Goal: Task Accomplishment & Management: Use online tool/utility

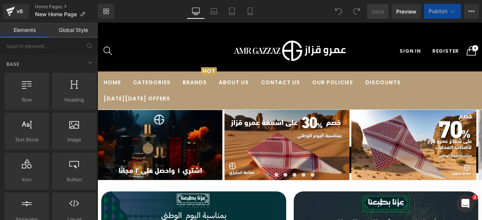
click at [208, 5] on link "Laptop" at bounding box center [214, 11] width 18 height 15
click at [197, 11] on icon at bounding box center [196, 12] width 8 height 8
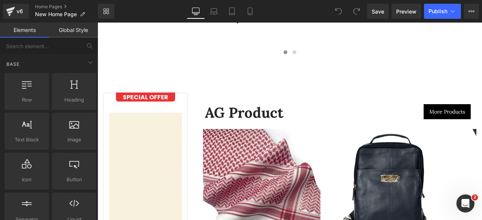
scroll to position [1320, 0]
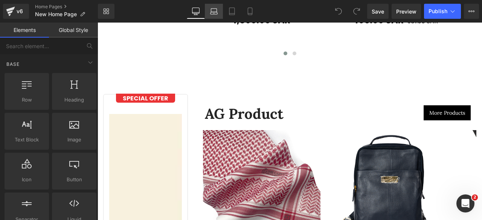
click at [214, 10] on icon at bounding box center [214, 12] width 8 height 8
click at [229, 9] on icon at bounding box center [231, 11] width 5 height 7
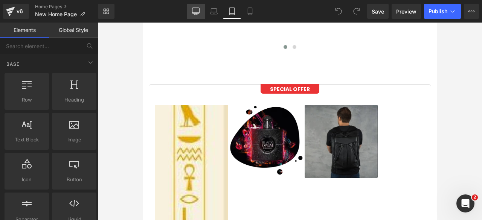
click at [195, 12] on icon at bounding box center [196, 12] width 8 height 8
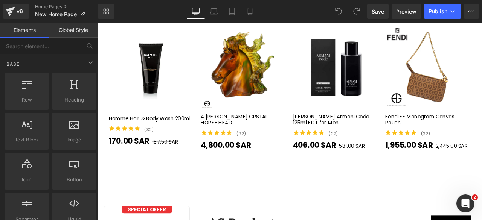
scroll to position [1638, 0]
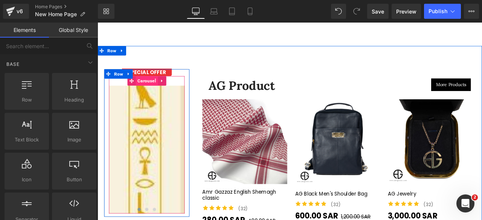
click at [156, 86] on span "Carousel" at bounding box center [156, 91] width 26 height 11
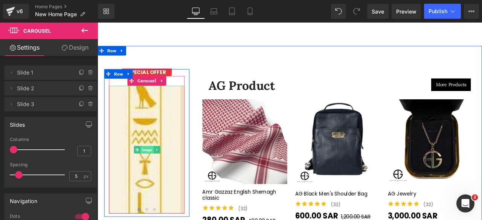
click at [153, 169] on span "Image" at bounding box center [155, 173] width 15 height 9
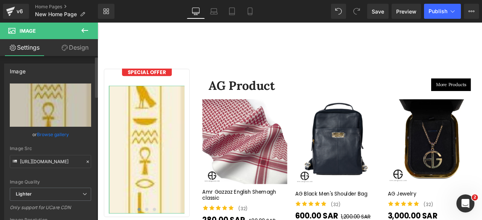
click at [53, 137] on link "Browse gallery" at bounding box center [53, 134] width 32 height 13
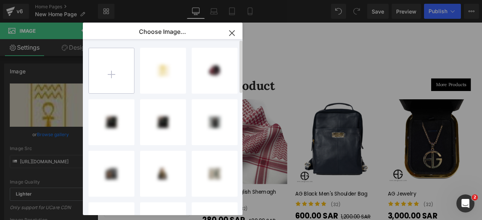
click at [117, 72] on input "file" at bounding box center [111, 70] width 45 height 45
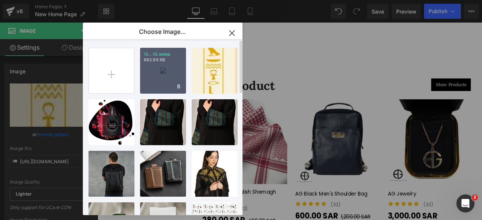
click at [168, 78] on div "12...12.webp 683.99 KB" at bounding box center [163, 71] width 46 height 46
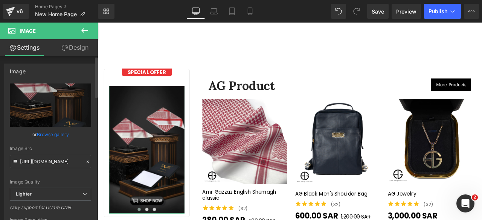
click at [52, 133] on link "Browse gallery" at bounding box center [53, 134] width 32 height 13
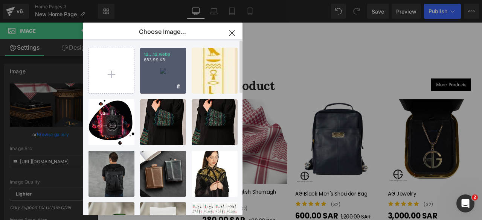
click at [166, 84] on div "12...12.webp 683.99 KB" at bounding box center [163, 71] width 46 height 46
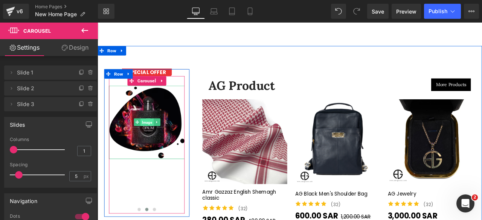
click at [151, 137] on span "Image" at bounding box center [155, 141] width 15 height 9
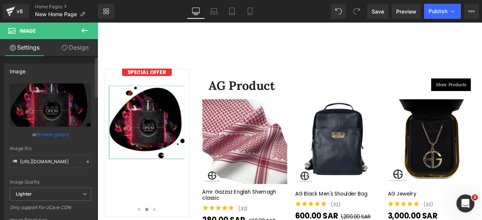
click at [48, 133] on link "Browse gallery" at bounding box center [53, 134] width 32 height 13
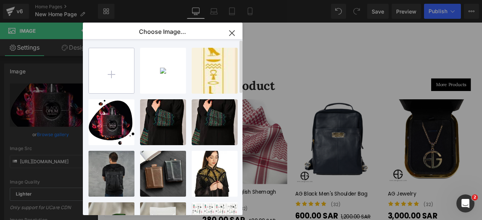
click at [116, 70] on input "file" at bounding box center [111, 70] width 45 height 45
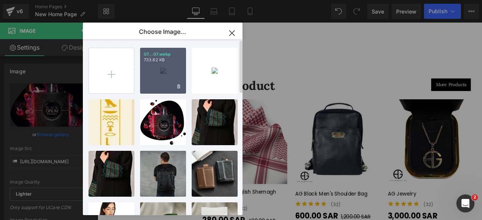
click at [164, 69] on div "07...07.webp 733.82 KB" at bounding box center [163, 71] width 46 height 46
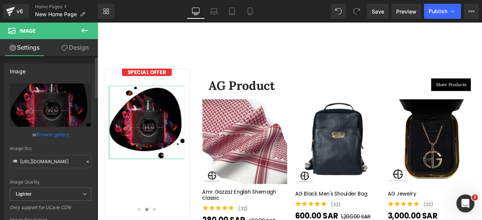
click at [45, 136] on link "Browse gallery" at bounding box center [53, 134] width 32 height 13
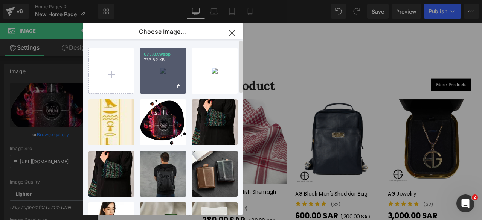
click at [150, 86] on div "07...07.webp 733.82 KB" at bounding box center [163, 71] width 46 height 46
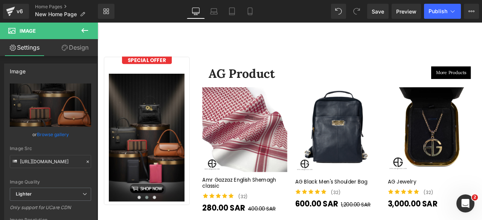
scroll to position [1652, 0]
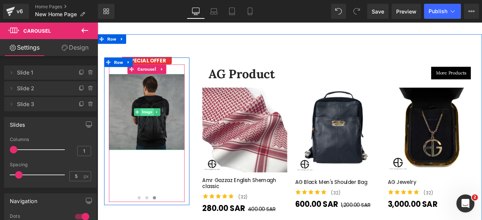
click at [154, 124] on span "Image" at bounding box center [155, 128] width 15 height 9
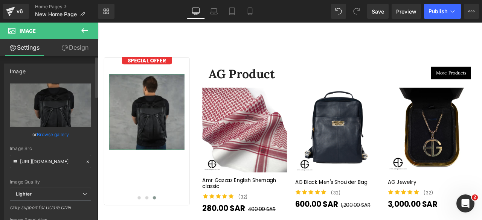
click at [50, 131] on link "Browse gallery" at bounding box center [53, 134] width 32 height 13
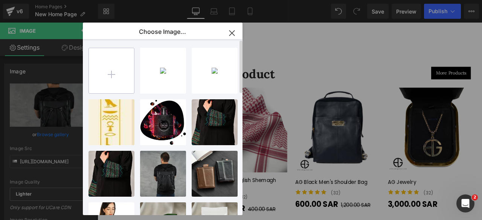
click at [121, 77] on input "file" at bounding box center [111, 70] width 45 height 45
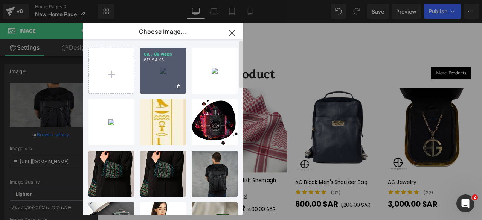
click at [160, 78] on div "08...08.webp 613.94 KB" at bounding box center [163, 71] width 46 height 46
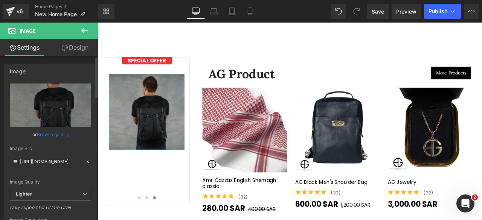
click at [61, 135] on link "Browse gallery" at bounding box center [53, 134] width 32 height 13
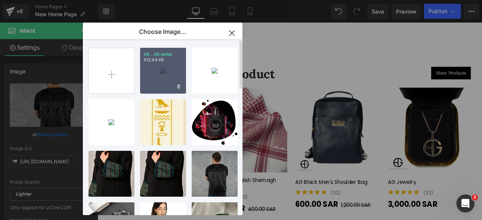
click at [157, 77] on div "08...08.webp 613.94 KB" at bounding box center [163, 71] width 46 height 46
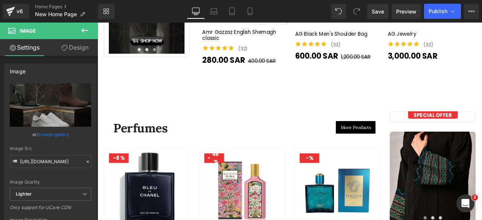
scroll to position [1906, 0]
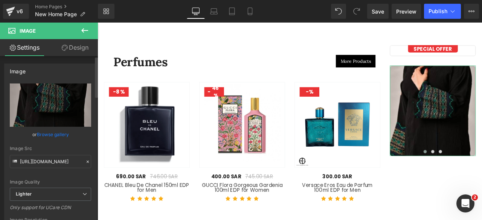
click at [42, 131] on link "Browse gallery" at bounding box center [53, 134] width 32 height 13
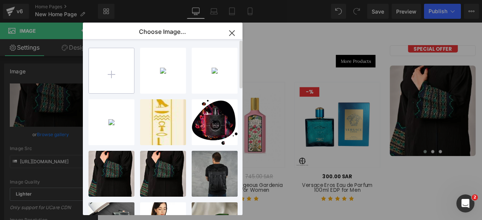
click at [103, 78] on input "file" at bounding box center [111, 70] width 45 height 45
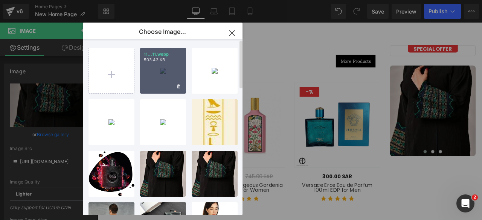
click at [161, 79] on div "11...11.webp 503.43 KB" at bounding box center [163, 71] width 46 height 46
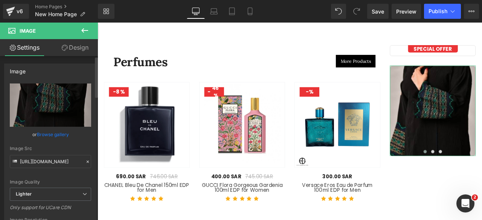
click at [47, 135] on link "Browse gallery" at bounding box center [53, 134] width 32 height 13
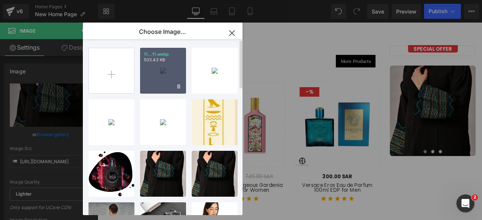
click at [151, 82] on div "11...11.webp 503.43 KB" at bounding box center [163, 71] width 46 height 46
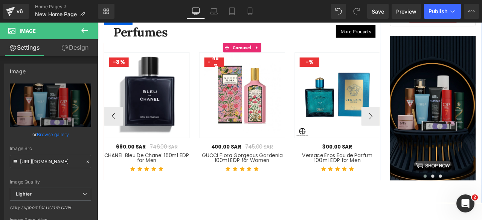
scroll to position [1942, 0]
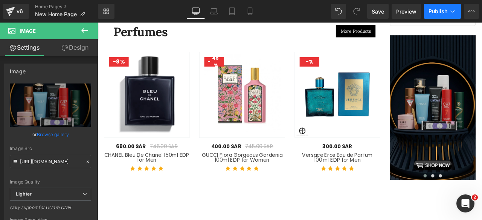
click at [437, 18] on button "Publish" at bounding box center [442, 11] width 37 height 15
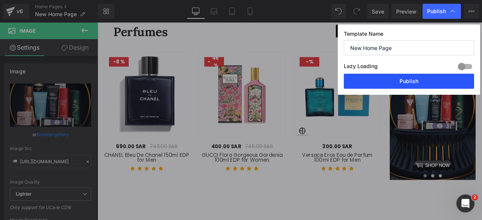
click at [392, 82] on button "Publish" at bounding box center [409, 81] width 130 height 15
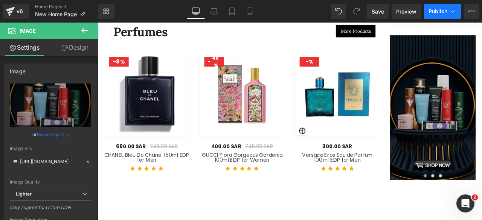
click at [437, 12] on span "Publish" at bounding box center [438, 11] width 19 height 6
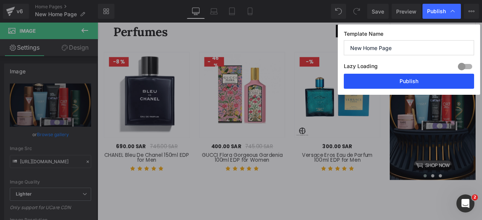
click at [374, 80] on button "Publish" at bounding box center [409, 81] width 130 height 15
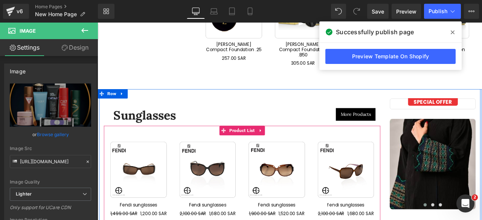
scroll to position [2813, 0]
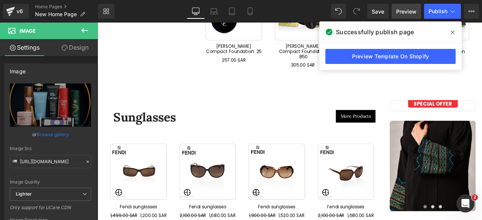
click at [396, 11] on link "Preview" at bounding box center [406, 11] width 29 height 15
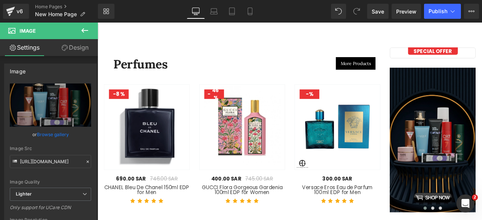
scroll to position [1927, 0]
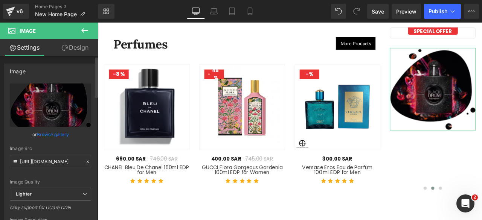
click at [45, 134] on link "Browse gallery" at bounding box center [53, 134] width 32 height 13
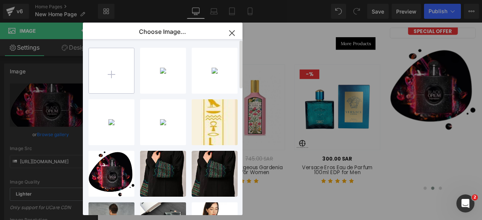
click at [117, 71] on input "file" at bounding box center [111, 70] width 45 height 45
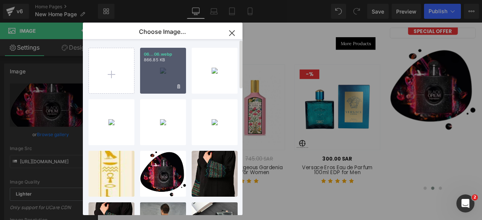
click at [160, 76] on div "06...06.webp 866.85 KB" at bounding box center [163, 71] width 46 height 46
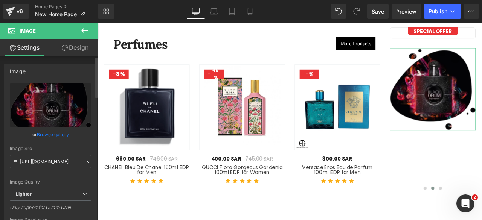
click at [56, 131] on link "Browse gallery" at bounding box center [53, 134] width 32 height 13
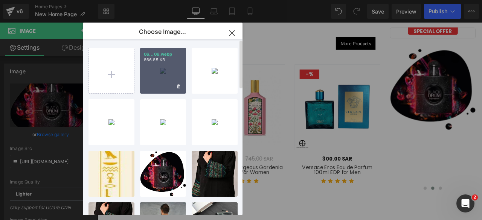
click at [160, 79] on div "06...06.webp 866.85 KB" at bounding box center [163, 71] width 46 height 46
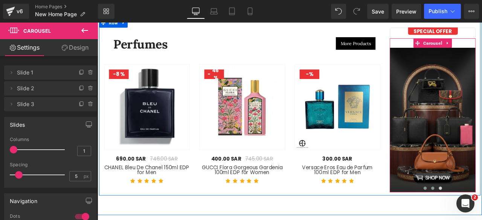
click at [482, 217] on span at bounding box center [486, 219] width 4 height 4
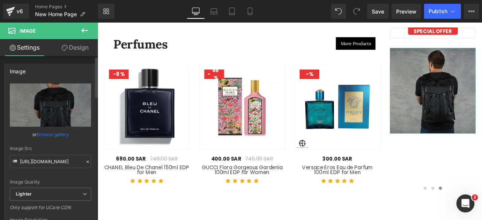
click at [51, 133] on link "Browse gallery" at bounding box center [53, 134] width 32 height 13
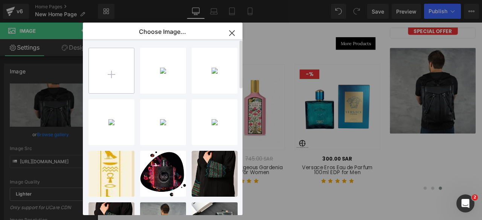
click at [109, 72] on input "file" at bounding box center [111, 70] width 45 height 45
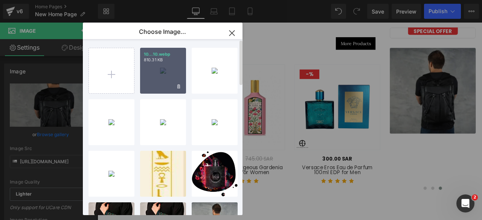
click at [153, 76] on div "10...10.webp 810.31 KB" at bounding box center [163, 71] width 46 height 46
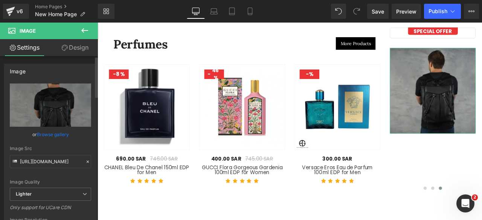
click at [46, 135] on link "Browse gallery" at bounding box center [53, 134] width 32 height 13
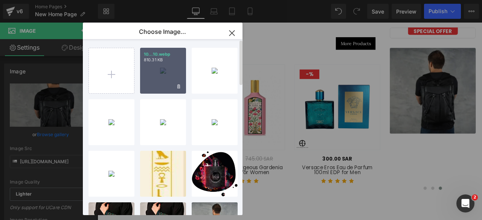
click at [157, 75] on div "10...10.webp 810.31 KB" at bounding box center [163, 71] width 46 height 46
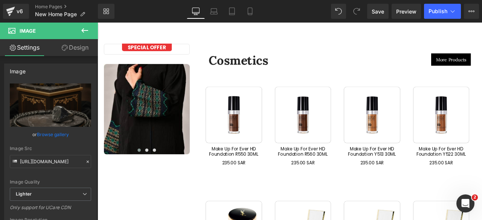
scroll to position [2556, 0]
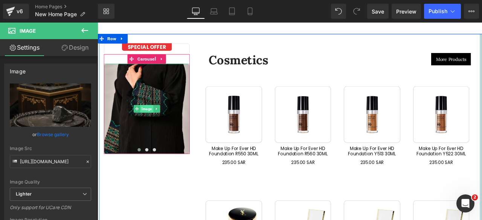
click at [152, 121] on span "Image" at bounding box center [155, 125] width 15 height 9
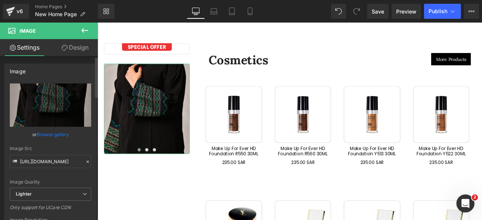
click at [51, 134] on link "Browse gallery" at bounding box center [53, 134] width 32 height 13
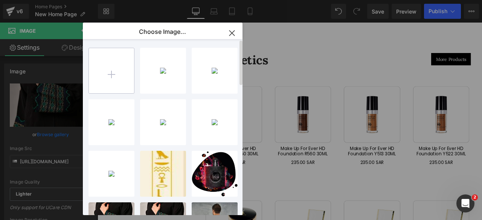
click at [117, 80] on input "file" at bounding box center [111, 70] width 45 height 45
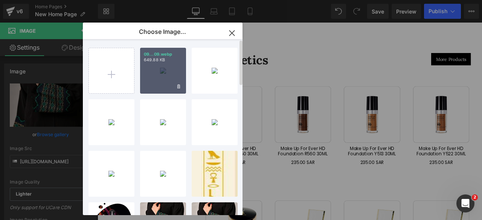
click at [163, 82] on div "09...09.webp 649.88 KB" at bounding box center [163, 71] width 46 height 46
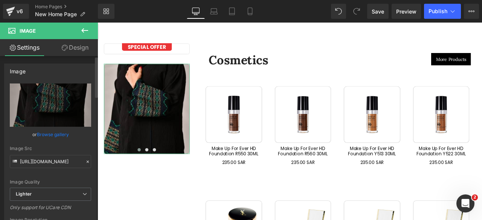
click at [50, 135] on link "Browse gallery" at bounding box center [53, 134] width 32 height 13
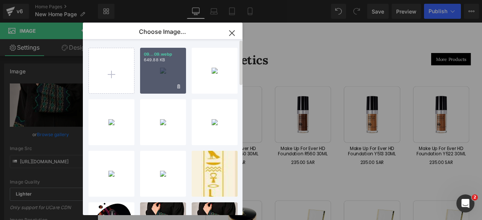
click at [159, 76] on div "09...09.webp 649.88 KB" at bounding box center [163, 71] width 46 height 46
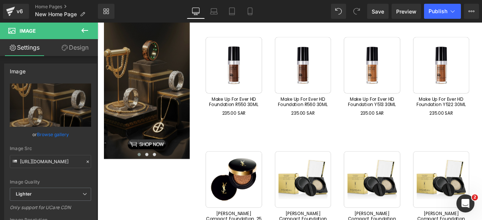
scroll to position [2614, 0]
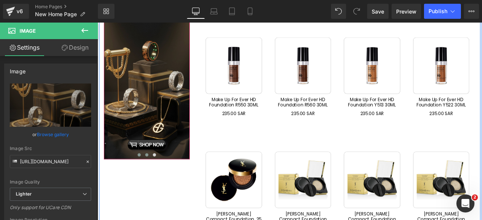
click at [154, 178] on span at bounding box center [156, 180] width 4 height 4
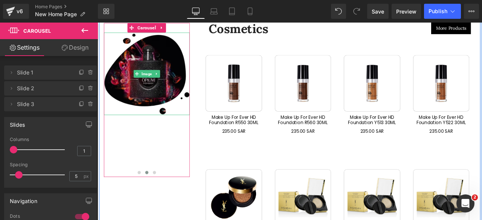
scroll to position [2593, 0]
click at [152, 79] on span "Image" at bounding box center [155, 83] width 15 height 9
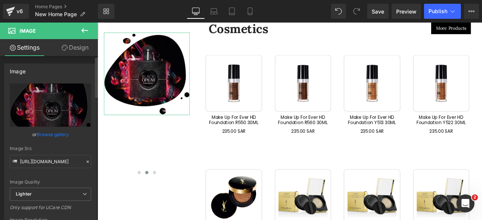
click at [47, 139] on link "Browse gallery" at bounding box center [53, 134] width 32 height 13
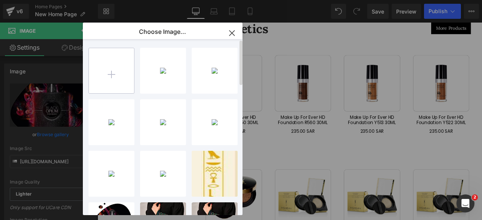
click at [113, 77] on input "file" at bounding box center [111, 70] width 45 height 45
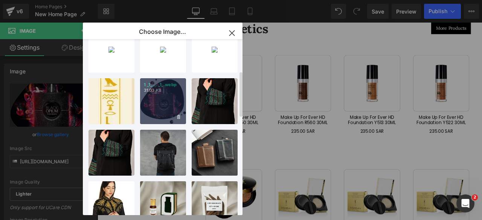
scroll to position [0, 0]
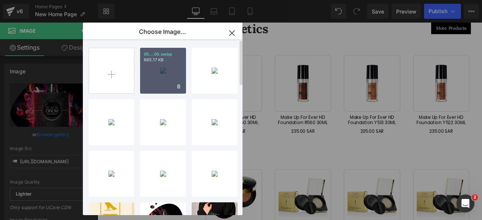
click at [166, 76] on div "05...05.webp 665.17 KB" at bounding box center [163, 71] width 46 height 46
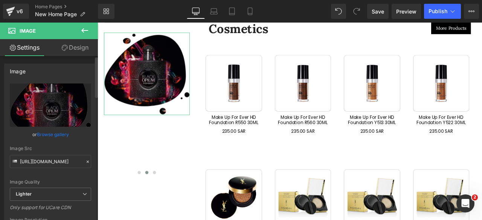
click at [46, 133] on link "Browse gallery" at bounding box center [53, 134] width 32 height 13
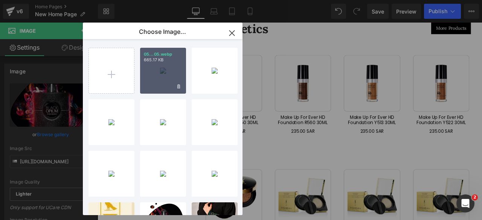
click at [167, 70] on div "05...05.webp 665.17 KB" at bounding box center [163, 71] width 46 height 46
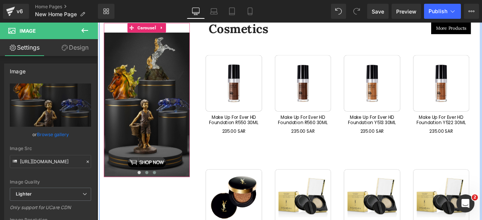
click at [163, 199] on span at bounding box center [165, 201] width 4 height 4
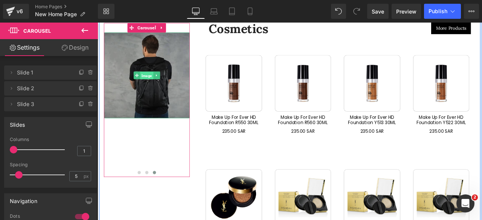
click at [152, 81] on span "Image" at bounding box center [155, 85] width 15 height 9
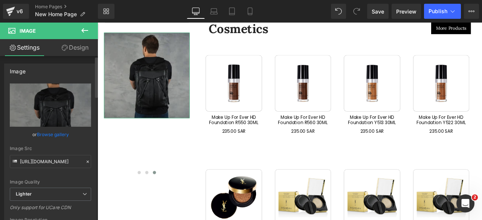
click at [44, 134] on link "Browse gallery" at bounding box center [53, 134] width 32 height 13
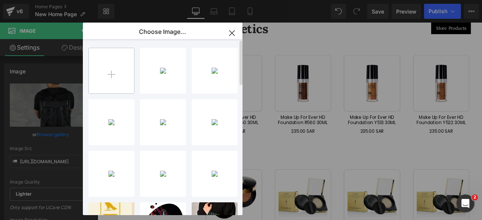
click at [114, 73] on input "file" at bounding box center [111, 70] width 45 height 45
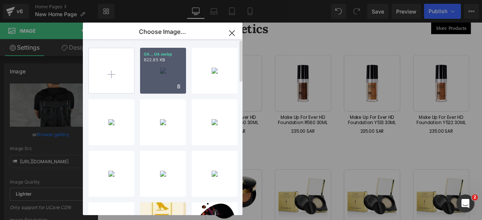
click at [162, 72] on div "04...04.webp 622.85 KB" at bounding box center [163, 71] width 46 height 46
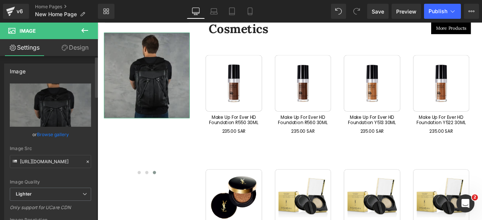
click at [56, 132] on link "Browse gallery" at bounding box center [53, 134] width 32 height 13
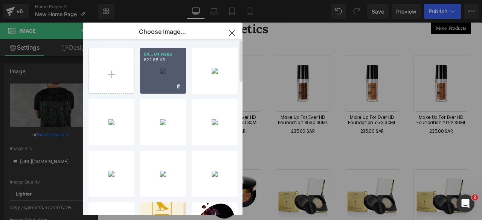
click at [156, 73] on div "04...04.webp 622.85 KB" at bounding box center [163, 71] width 46 height 46
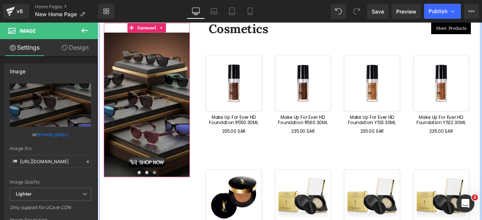
click at [163, 199] on span at bounding box center [165, 201] width 4 height 4
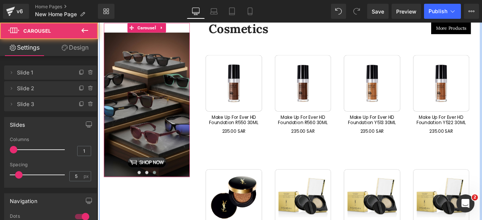
click at [163, 199] on span at bounding box center [165, 201] width 4 height 4
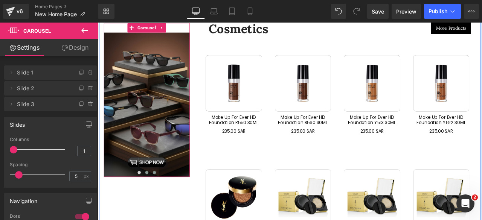
click at [154, 199] on span at bounding box center [156, 201] width 4 height 4
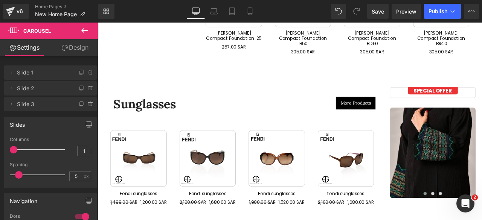
scroll to position [2848, 0]
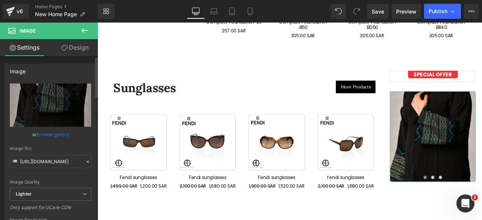
click at [47, 136] on link "Browse gallery" at bounding box center [53, 134] width 32 height 13
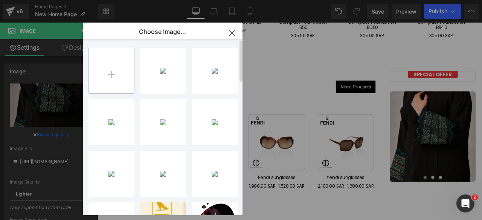
click at [111, 76] on input "file" at bounding box center [111, 70] width 45 height 45
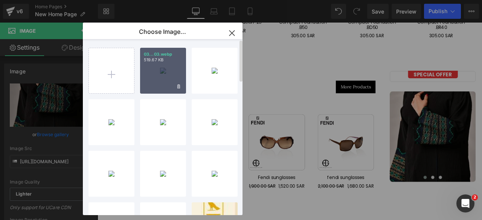
click at [151, 76] on div "03...03.webp 519.67 KB" at bounding box center [163, 71] width 46 height 46
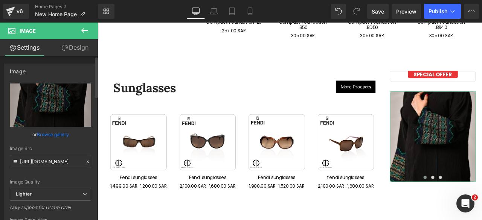
click at [55, 134] on link "Browse gallery" at bounding box center [53, 134] width 32 height 13
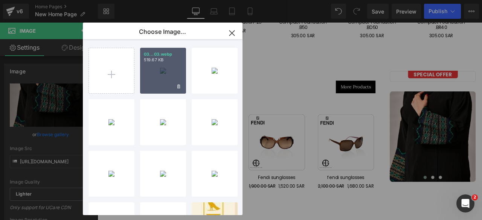
click at [165, 77] on div "03...03.webp 519.67 KB" at bounding box center [163, 71] width 46 height 46
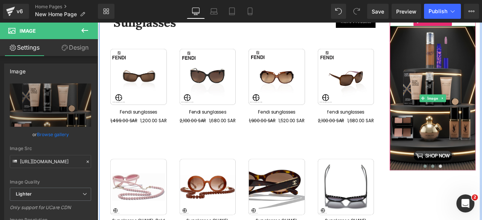
scroll to position [2926, 0]
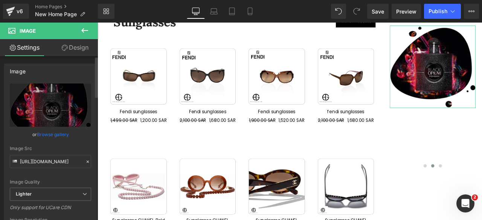
click at [44, 134] on link "Browse gallery" at bounding box center [53, 134] width 32 height 13
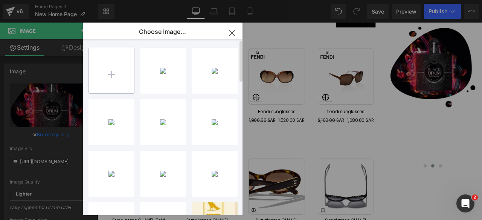
click at [110, 75] on input "file" at bounding box center [111, 70] width 45 height 45
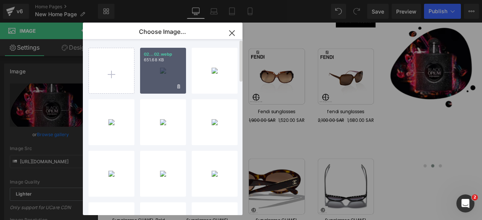
click at [160, 78] on div "02...02.webp 651.68 KB" at bounding box center [163, 71] width 46 height 46
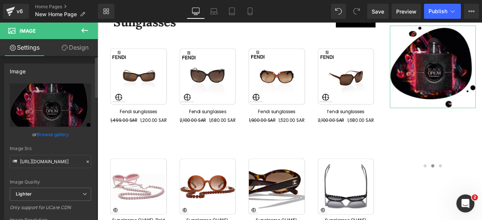
click at [53, 133] on link "Browse gallery" at bounding box center [53, 134] width 32 height 13
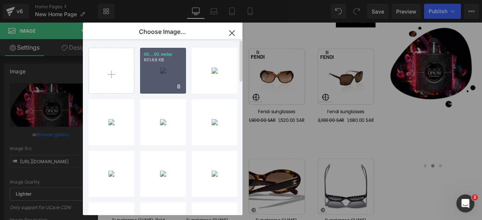
click at [162, 75] on div "02...02.webp 651.68 KB" at bounding box center [163, 71] width 46 height 46
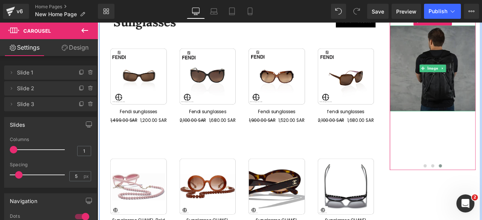
scroll to position [2907, 0]
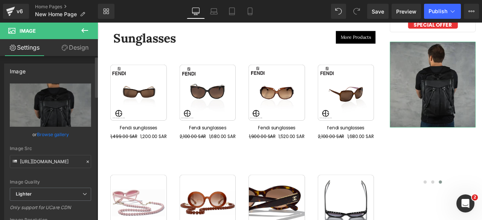
click at [52, 134] on link "Browse gallery" at bounding box center [53, 134] width 32 height 13
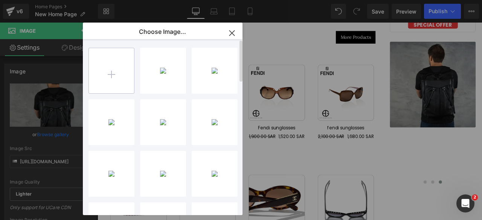
click at [111, 73] on input "file" at bounding box center [111, 70] width 45 height 45
type input "C:\fakepath\01.webp"
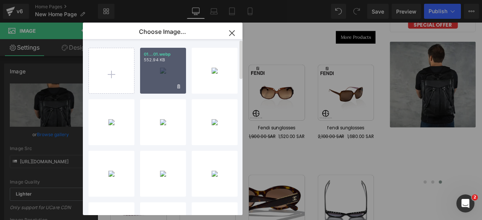
click at [166, 77] on div "01...01.webp 552.94 KB" at bounding box center [163, 71] width 46 height 46
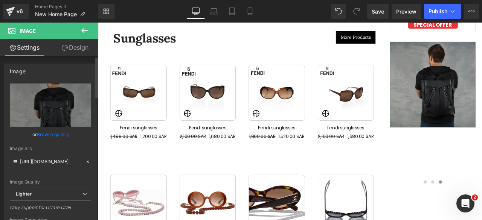
click at [46, 136] on link "Browse gallery" at bounding box center [53, 134] width 32 height 13
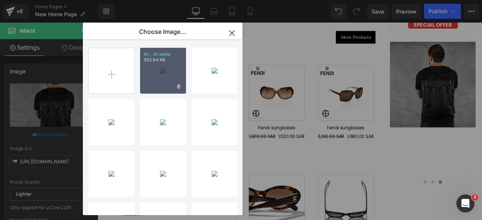
click at [160, 81] on div "01...01.webp 552.94 KB" at bounding box center [163, 71] width 46 height 46
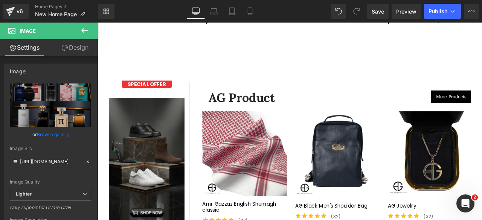
scroll to position [1639, 0]
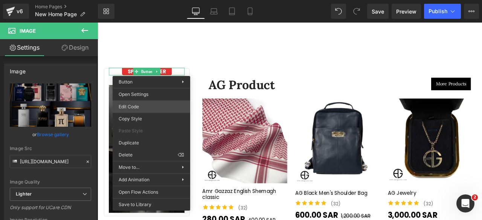
click at [134, 0] on div "Image You are previewing how the will restyle your page. You can not edit Eleme…" at bounding box center [241, 0] width 482 height 0
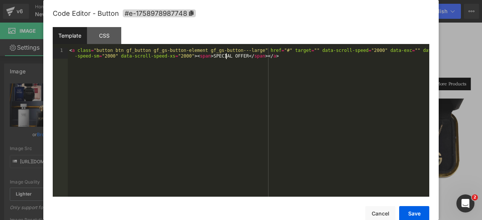
click at [227, 57] on div "< a class = "button btn gf_button gf_gs-button-element gf_gs-button---large" hr…" at bounding box center [249, 133] width 362 height 171
click at [411, 213] on button "Save" at bounding box center [414, 213] width 30 height 15
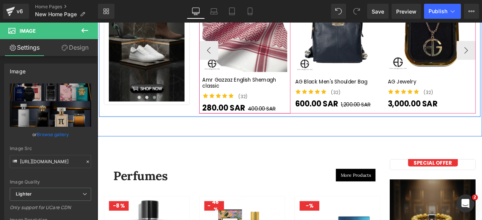
scroll to position [1778, 0]
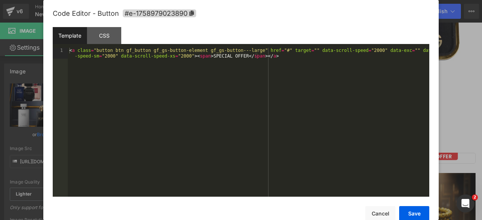
click at [419, 0] on div "Image You are previewing how the will restyle your page. You can not edit Eleme…" at bounding box center [241, 0] width 482 height 0
click at [225, 57] on div "< a class = "button btn gf_button gf_gs-button-element gf_gs-button---large" hr…" at bounding box center [249, 133] width 362 height 171
click at [405, 215] on button "Save" at bounding box center [414, 213] width 30 height 15
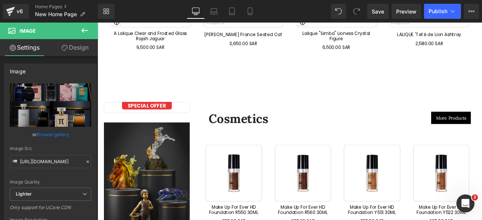
scroll to position [2496, 0]
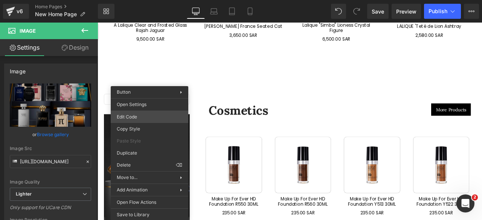
click at [127, 0] on div "Image You are previewing how the will restyle your page. You can not edit Eleme…" at bounding box center [241, 0] width 482 height 0
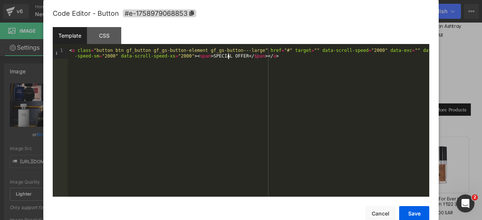
click at [229, 55] on div "< a class = "button btn gf_button gf_gs-button-element gf_gs-button---large" hr…" at bounding box center [249, 133] width 362 height 171
click at [406, 214] on button "Save" at bounding box center [414, 213] width 30 height 15
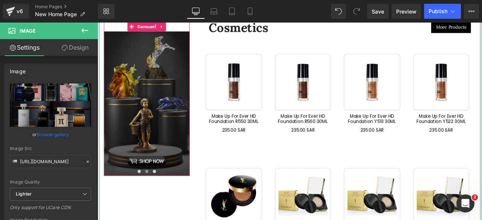
scroll to position [2595, 0]
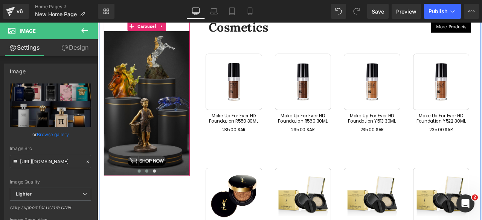
click at [145, 197] on span at bounding box center [147, 199] width 4 height 4
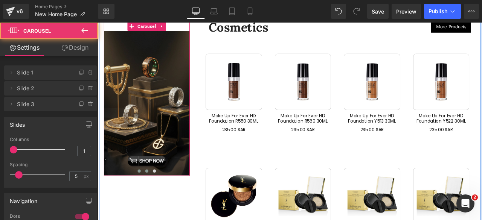
click at [154, 197] on span at bounding box center [156, 199] width 4 height 4
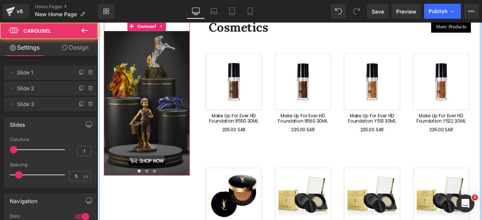
click at [163, 197] on span at bounding box center [165, 199] width 4 height 4
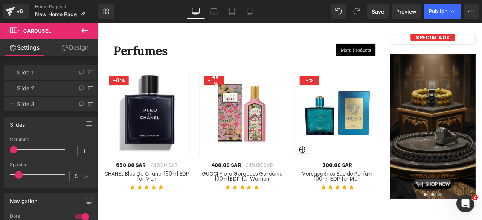
scroll to position [1920, 0]
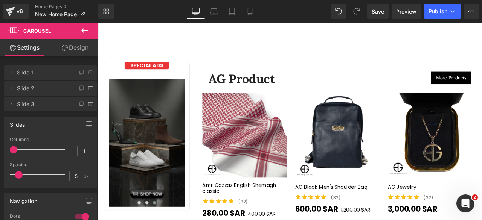
scroll to position [1646, 0]
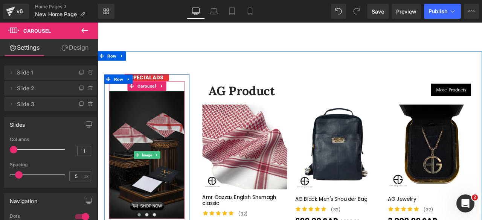
scroll to position [1631, 0]
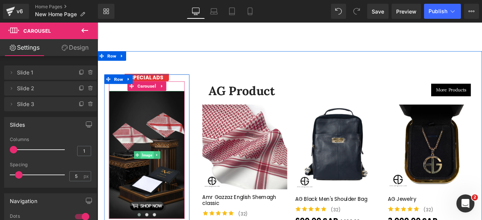
click at [154, 176] on span "Image" at bounding box center [155, 180] width 15 height 9
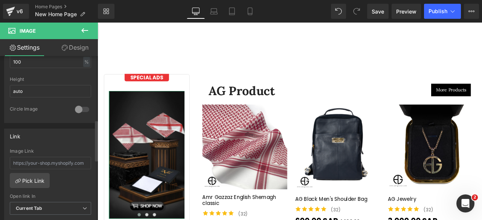
scroll to position [259, 0]
click at [20, 180] on link "Pick Link" at bounding box center [30, 179] width 40 height 15
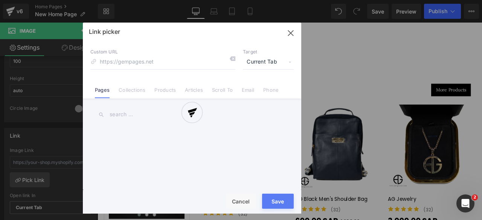
click at [125, 90] on div "Link picker Back to Library Insert Custom URL Target Current Tab Current Tab Ne…" at bounding box center [192, 118] width 218 height 191
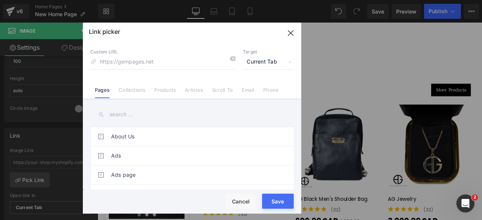
click at [125, 90] on link "Collections" at bounding box center [132, 92] width 27 height 11
click at [125, 114] on input "text" at bounding box center [191, 114] width 203 height 17
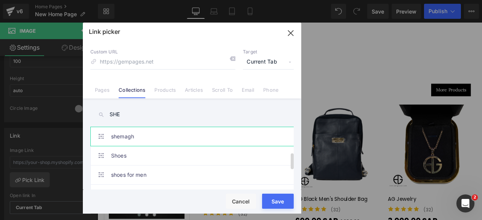
type input "SHE"
click at [142, 137] on link "shemagh" at bounding box center [194, 136] width 166 height 19
click at [277, 202] on button "Save" at bounding box center [278, 201] width 32 height 15
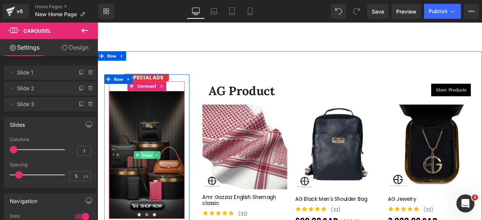
click at [150, 176] on span "Image" at bounding box center [155, 180] width 15 height 9
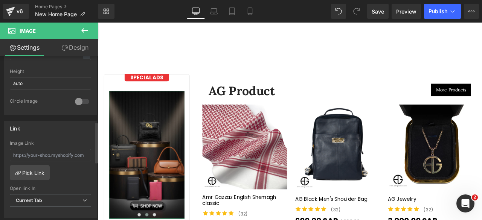
scroll to position [267, 0]
click at [22, 171] on link "Pick Link" at bounding box center [30, 171] width 40 height 15
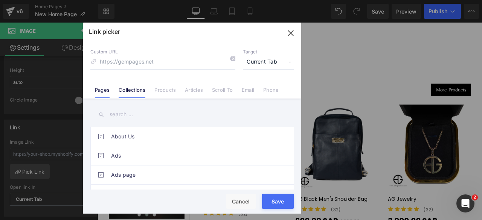
click at [131, 91] on link "Collections" at bounding box center [132, 92] width 27 height 11
click at [116, 114] on input "text" at bounding box center [191, 114] width 203 height 17
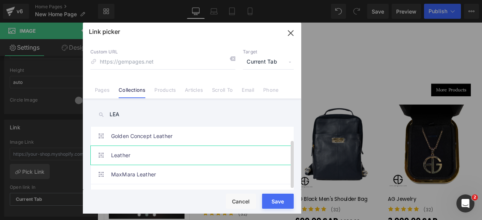
type input "LEA"
click at [134, 150] on link "Leather" at bounding box center [194, 155] width 166 height 19
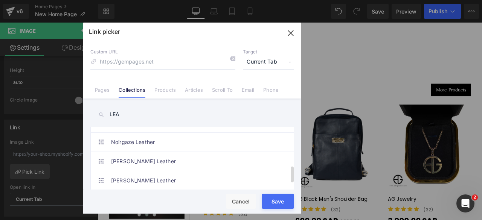
scroll to position [169, 0]
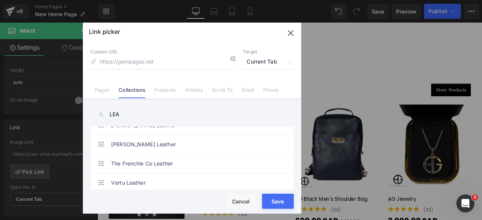
click at [269, 199] on button "Save" at bounding box center [278, 201] width 32 height 15
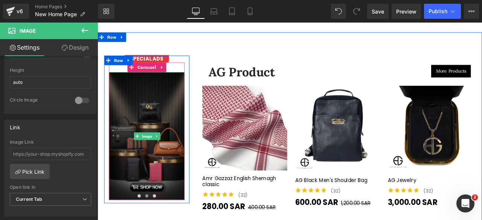
scroll to position [1656, 0]
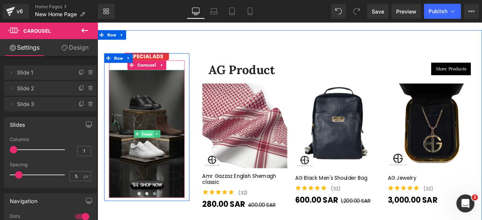
click at [150, 150] on span "Image" at bounding box center [155, 154] width 15 height 9
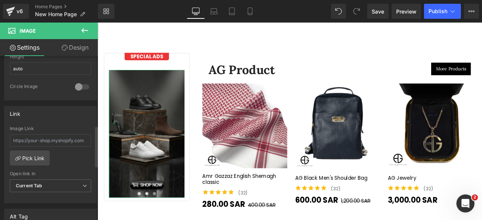
scroll to position [281, 0]
click at [34, 153] on link "Pick Link" at bounding box center [30, 157] width 40 height 15
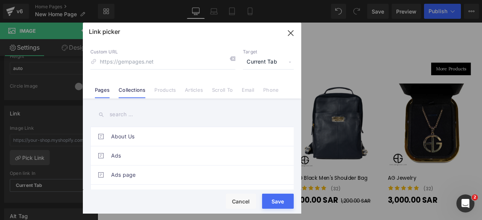
click at [126, 88] on link "Collections" at bounding box center [132, 92] width 27 height 11
click at [122, 115] on input "text" at bounding box center [191, 114] width 203 height 17
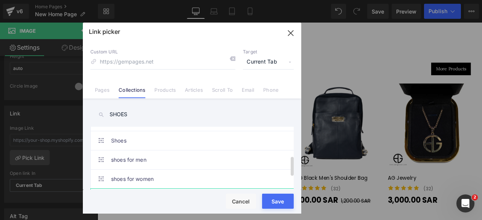
scroll to position [92, 0]
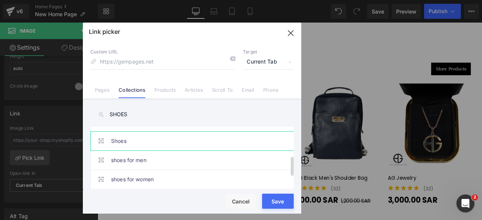
type input "SHOES"
click at [131, 139] on link "Shoes" at bounding box center [194, 141] width 166 height 19
click at [273, 200] on button "Save" at bounding box center [278, 201] width 32 height 15
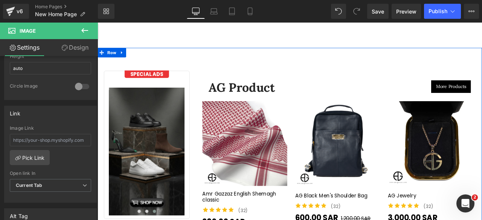
scroll to position [1631, 0]
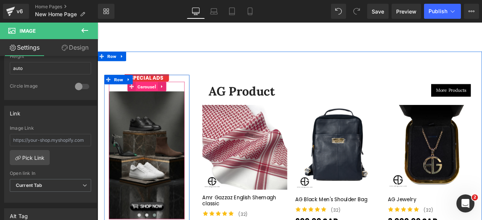
click at [149, 93] on span "Carousel" at bounding box center [156, 98] width 26 height 11
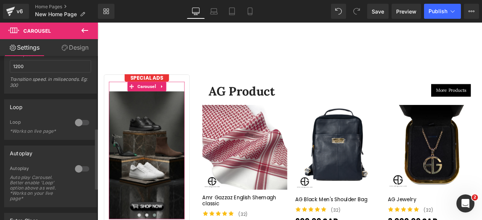
scroll to position [195, 0]
click at [81, 120] on div at bounding box center [82, 122] width 18 height 12
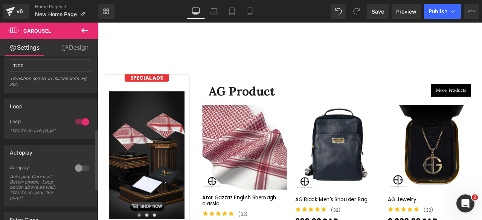
click at [79, 167] on div at bounding box center [82, 168] width 18 height 12
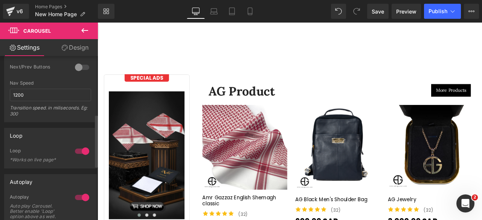
scroll to position [185, 0]
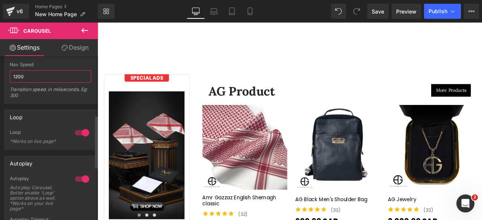
click at [27, 74] on input "1200" at bounding box center [50, 76] width 81 height 12
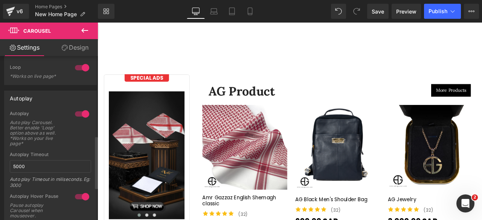
scroll to position [250, 0]
type input "5000"
click at [32, 168] on input "5000" at bounding box center [50, 166] width 81 height 12
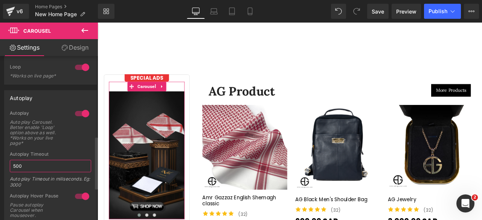
click at [33, 167] on input "500" at bounding box center [50, 166] width 81 height 12
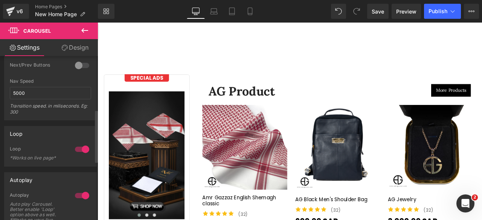
scroll to position [167, 0]
type input "1000"
click at [33, 94] on input "5000" at bounding box center [50, 94] width 81 height 12
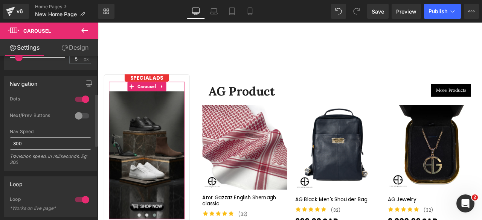
scroll to position [116, 0]
click at [33, 145] on input "300" at bounding box center [50, 145] width 81 height 12
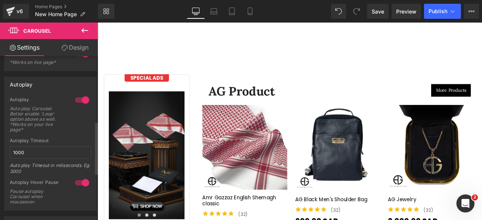
scroll to position [267, 0]
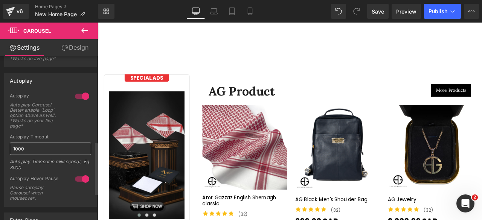
type input "1200"
click at [29, 145] on input "1000" at bounding box center [50, 149] width 81 height 12
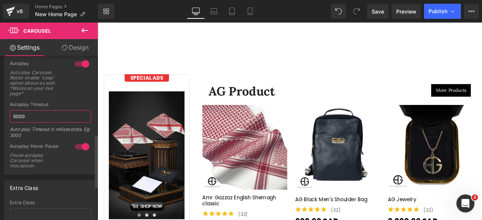
scroll to position [244, 0]
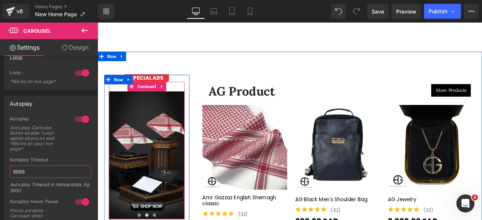
type input "5000"
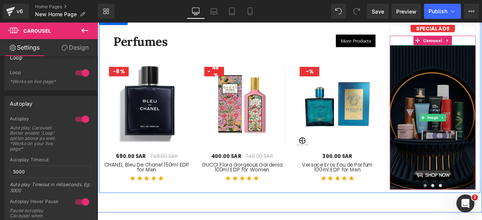
scroll to position [1941, 0]
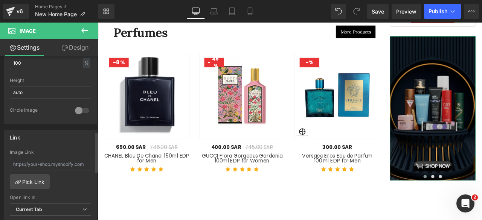
scroll to position [304, 0]
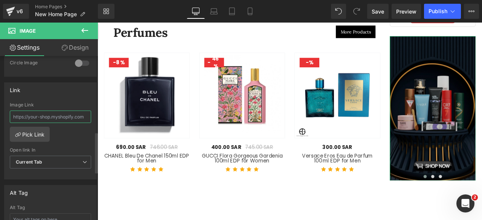
click at [33, 118] on input "text" at bounding box center [50, 117] width 81 height 12
click at [28, 128] on link "Pick Link" at bounding box center [30, 134] width 40 height 15
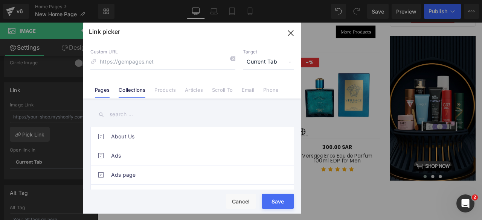
click at [134, 90] on link "Collections" at bounding box center [132, 92] width 27 height 11
click at [119, 114] on input "text" at bounding box center [191, 114] width 203 height 17
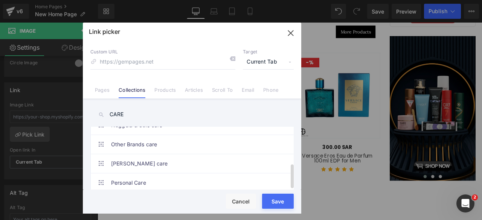
scroll to position [396, 0]
type input "C"
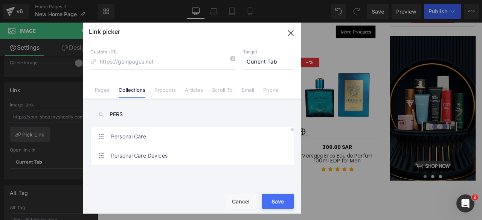
scroll to position [0, 0]
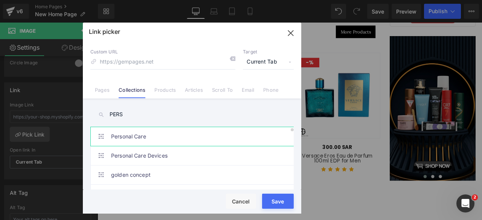
type input "PERS"
click at [151, 136] on link "Personal Care" at bounding box center [194, 136] width 166 height 19
click at [267, 200] on button "Save" at bounding box center [278, 201] width 32 height 15
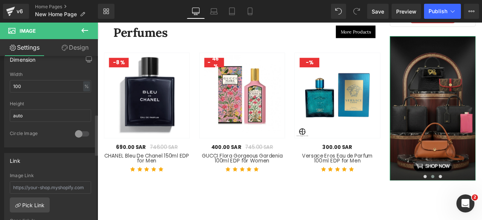
scroll to position [234, 0]
click at [30, 197] on link "Pick Link" at bounding box center [30, 204] width 40 height 15
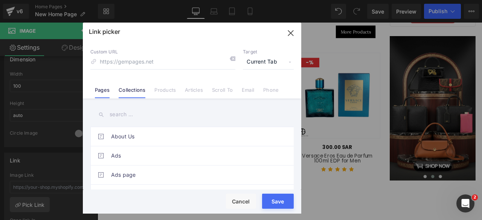
click at [128, 93] on link "Collections" at bounding box center [132, 92] width 27 height 11
click at [127, 113] on input "text" at bounding box center [191, 114] width 203 height 17
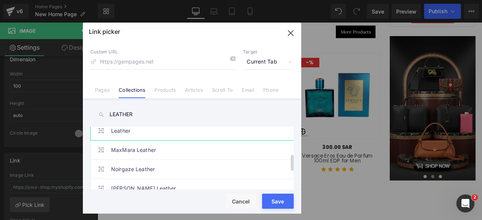
type input "LEATHER"
click at [148, 130] on link "Leather" at bounding box center [194, 131] width 166 height 19
click at [279, 200] on button "Save" at bounding box center [278, 201] width 32 height 15
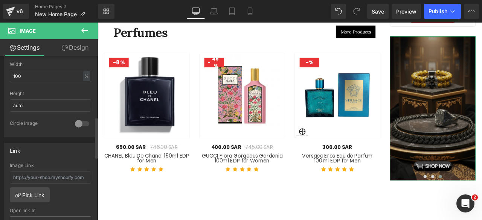
scroll to position [244, 0]
click at [24, 190] on link "Pick Link" at bounding box center [30, 194] width 40 height 15
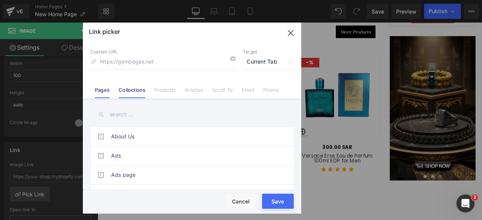
click at [133, 88] on link "Collections" at bounding box center [132, 92] width 27 height 11
click at [123, 114] on input "text" at bounding box center [191, 114] width 203 height 17
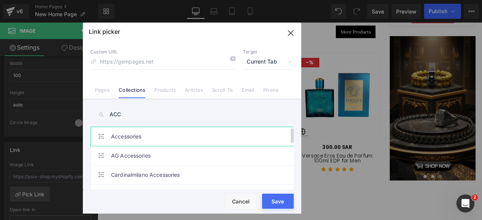
type input "ACC"
click at [136, 143] on link "Accessories" at bounding box center [194, 136] width 166 height 19
click at [271, 197] on button "Save" at bounding box center [278, 201] width 32 height 15
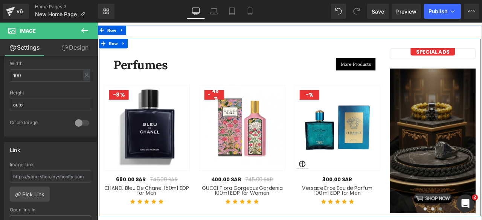
scroll to position [1901, 0]
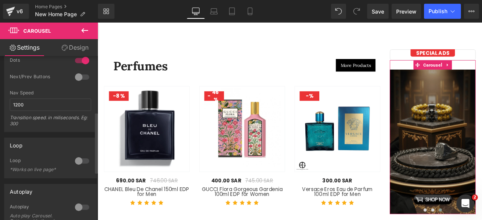
scroll to position [157, 0]
click at [80, 157] on div at bounding box center [82, 161] width 18 height 12
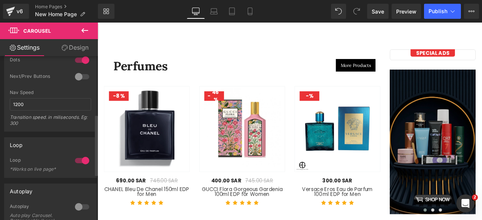
click at [81, 203] on div at bounding box center [82, 207] width 18 height 12
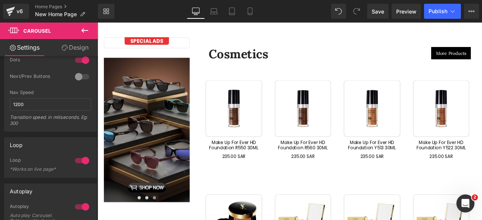
scroll to position [2564, 0]
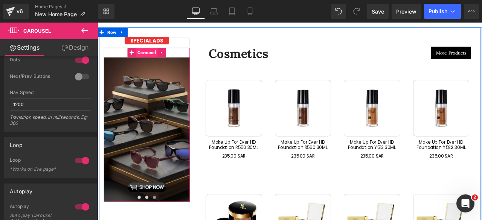
click at [151, 53] on span "Carousel" at bounding box center [156, 58] width 26 height 11
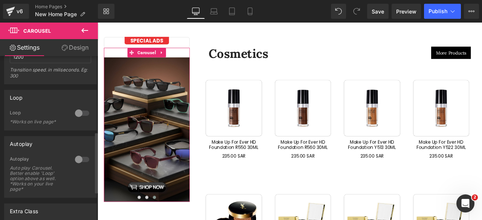
scroll to position [205, 0]
click at [80, 112] on div at bounding box center [82, 113] width 18 height 12
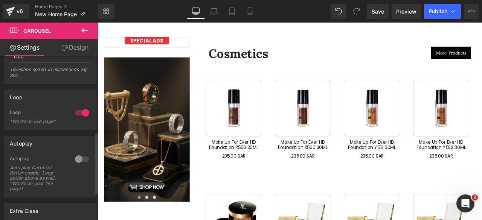
click at [82, 157] on div at bounding box center [82, 159] width 18 height 12
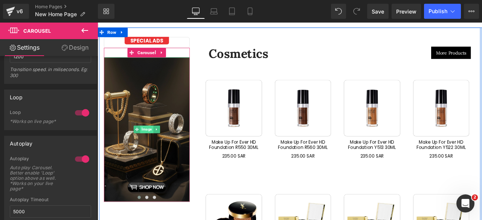
click at [151, 145] on span "Image" at bounding box center [155, 149] width 15 height 9
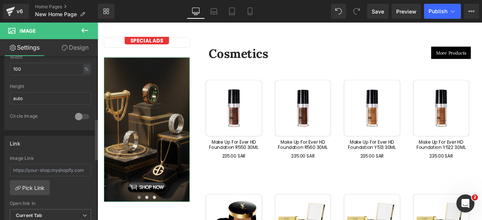
scroll to position [252, 0]
click at [29, 182] on link "Pick Link" at bounding box center [30, 187] width 40 height 15
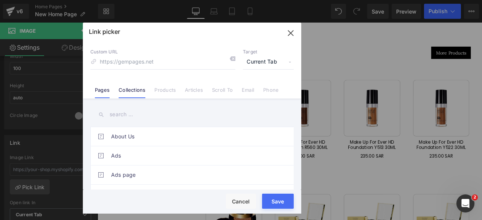
click at [133, 86] on li "Collections" at bounding box center [132, 87] width 36 height 13
click at [124, 115] on input "text" at bounding box center [191, 114] width 203 height 17
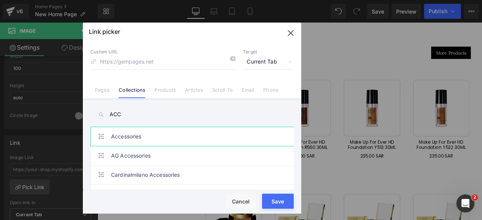
type input "ACC"
click at [138, 133] on link "Accessories" at bounding box center [194, 136] width 166 height 19
click at [283, 205] on button "Save" at bounding box center [278, 201] width 32 height 15
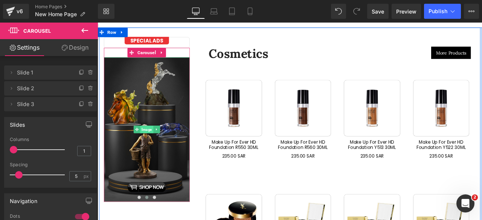
click at [151, 145] on span "Image" at bounding box center [155, 149] width 15 height 9
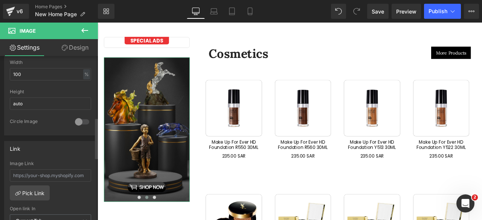
scroll to position [247, 0]
click at [23, 189] on link "Pick Link" at bounding box center [30, 191] width 40 height 15
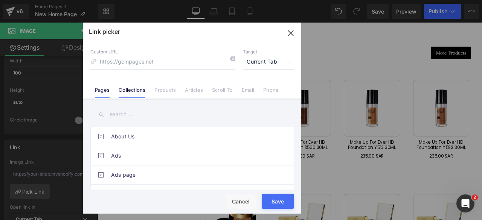
click at [132, 90] on link "Collections" at bounding box center [132, 92] width 27 height 11
click at [112, 112] on input "text" at bounding box center [191, 114] width 203 height 17
type input "AN"
type input "A"
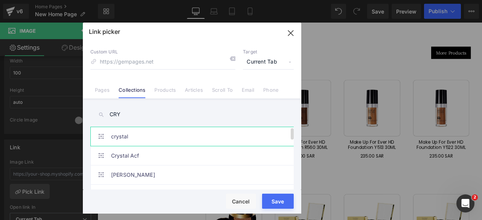
type input "CRY"
click at [139, 138] on link "crystal" at bounding box center [194, 136] width 166 height 19
type input "/collections/crystal"
click at [277, 202] on button "Save" at bounding box center [278, 201] width 32 height 15
type input "/collections/crystal"
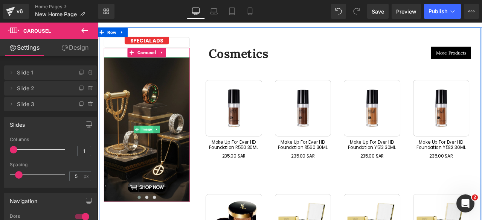
click at [150, 145] on span "Image" at bounding box center [155, 149] width 15 height 9
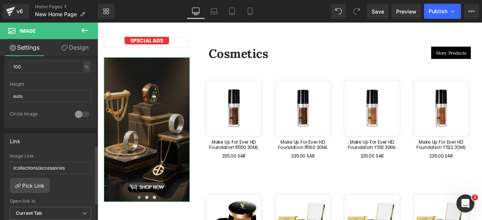
scroll to position [253, 0]
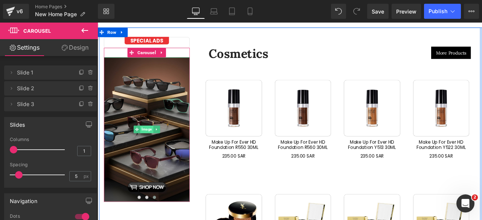
click at [148, 145] on span "Image" at bounding box center [155, 149] width 15 height 9
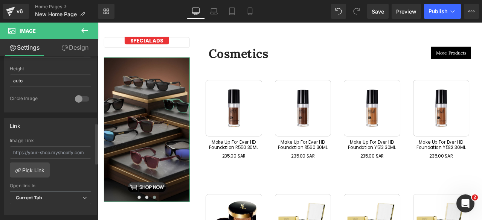
scroll to position [270, 0]
click at [26, 168] on link "Pick Link" at bounding box center [30, 168] width 40 height 15
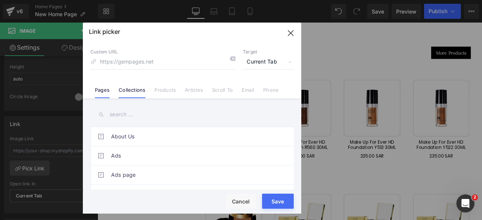
click at [124, 92] on link "Collections" at bounding box center [132, 92] width 27 height 11
click at [124, 113] on input "text" at bounding box center [191, 114] width 203 height 17
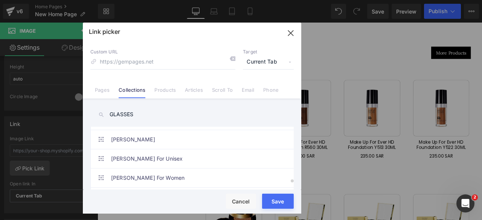
scroll to position [1510, 0]
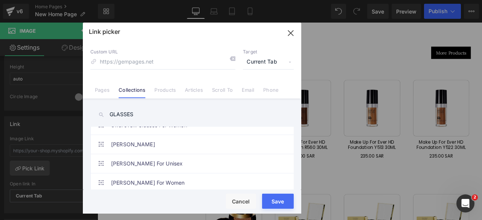
click at [145, 119] on input "GLASSES" at bounding box center [191, 114] width 203 height 17
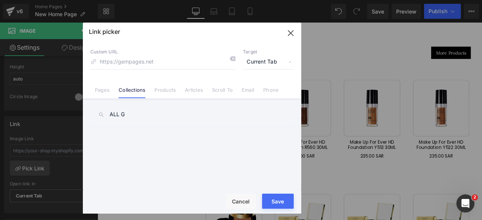
scroll to position [0, 0]
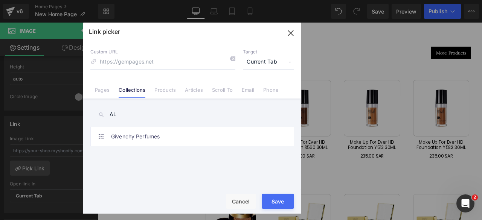
type input "A"
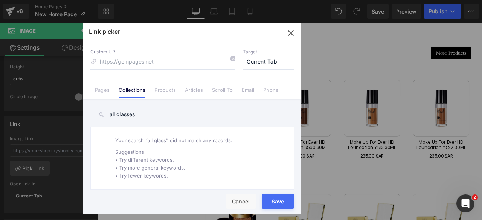
click at [117, 115] on input "all glasses" at bounding box center [191, 114] width 203 height 17
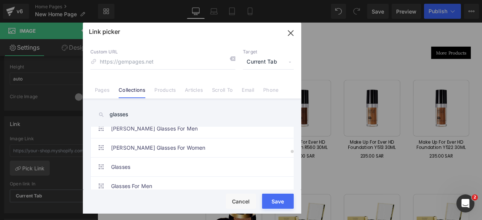
scroll to position [642, 0]
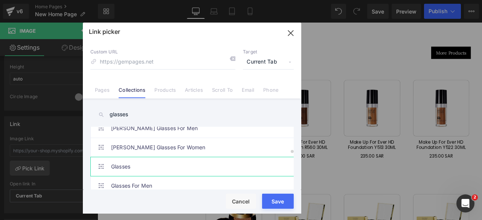
type input "glasses"
click at [125, 160] on link "Glasses" at bounding box center [194, 166] width 166 height 19
type input "/collections/all-glasses"
click at [273, 199] on button "Save" at bounding box center [278, 201] width 32 height 15
type input "/collections/all-glasses"
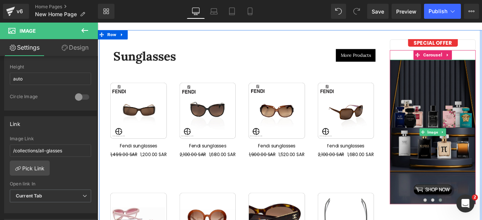
scroll to position [2885, 0]
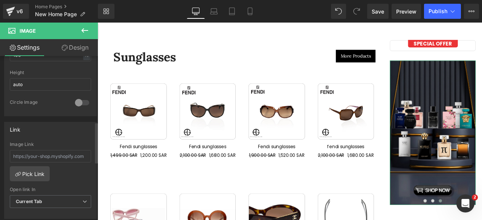
scroll to position [266, 0]
click at [22, 171] on link "Pick Link" at bounding box center [30, 173] width 40 height 15
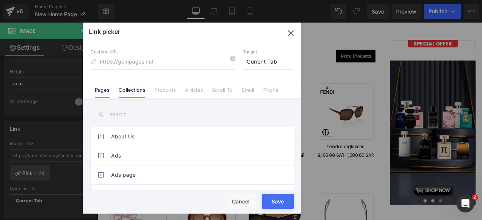
click at [127, 94] on link "Collections" at bounding box center [132, 92] width 27 height 11
click at [124, 114] on input "text" at bounding box center [191, 114] width 203 height 17
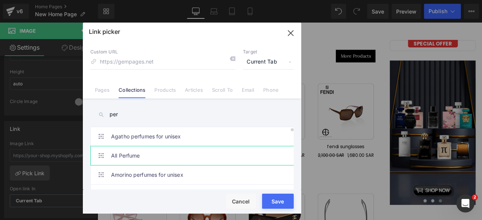
type input "per"
click at [122, 152] on link "All Perfume" at bounding box center [194, 156] width 166 height 19
type input "/collections/all-perfumes"
click at [280, 202] on button "Save" at bounding box center [278, 201] width 32 height 15
type input "/collections/all-perfumes"
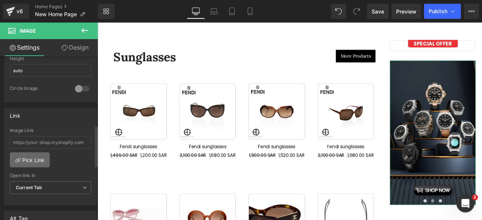
scroll to position [279, 0]
click at [21, 159] on link "Pick Link" at bounding box center [30, 159] width 40 height 15
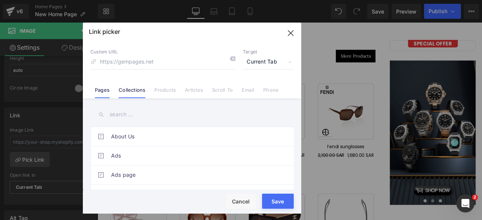
click at [130, 89] on link "Collections" at bounding box center [132, 92] width 27 height 11
click at [125, 116] on input "text" at bounding box center [191, 114] width 203 height 17
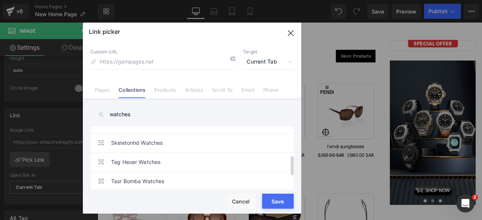
scroll to position [131, 0]
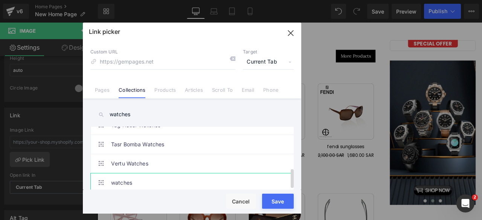
type input "watches"
click at [121, 176] on link "watches" at bounding box center [194, 183] width 166 height 19
type input "/collections/watches"
click at [279, 202] on button "Save" at bounding box center [278, 201] width 32 height 15
type input "/collections/watches"
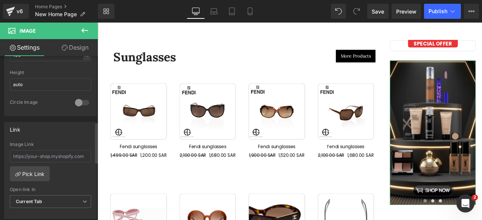
scroll to position [266, 0]
click at [28, 171] on link "Pick Link" at bounding box center [30, 172] width 40 height 15
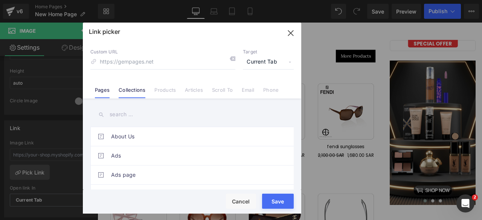
click at [130, 89] on link "Collections" at bounding box center [132, 92] width 27 height 11
click at [126, 114] on input "text" at bounding box center [191, 114] width 203 height 17
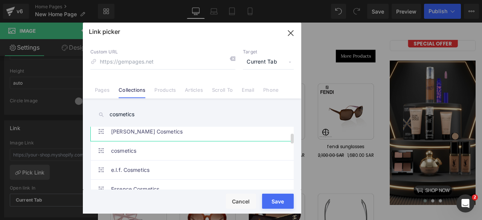
scroll to position [53, 0]
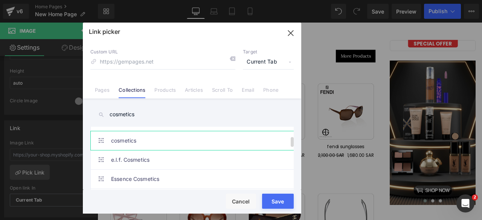
type input "cosmetics"
click at [152, 136] on link "cosmetics" at bounding box center [194, 140] width 166 height 19
type input "/collections/cosmetics"
click at [280, 198] on button "Save" at bounding box center [278, 201] width 32 height 15
type input "/collections/cosmetics"
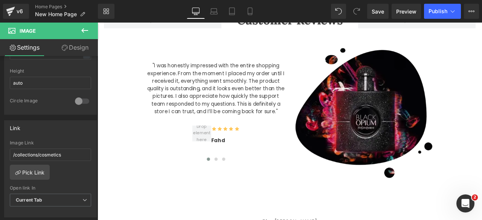
scroll to position [3747, 0]
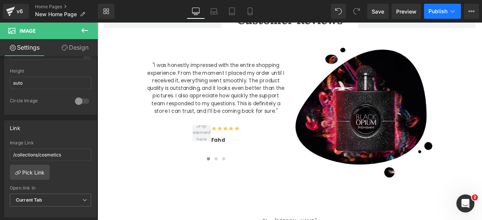
click at [438, 14] on span "Publish" at bounding box center [438, 11] width 19 height 6
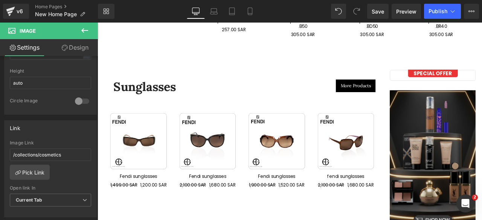
scroll to position [2812, 0]
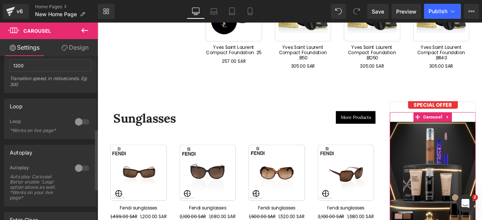
scroll to position [196, 0]
click at [82, 116] on div at bounding box center [82, 122] width 18 height 12
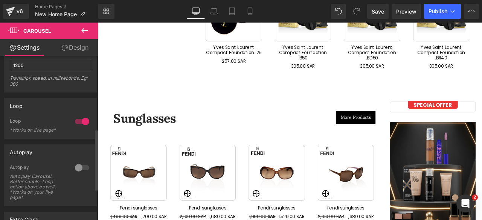
click at [80, 166] on div at bounding box center [82, 168] width 18 height 12
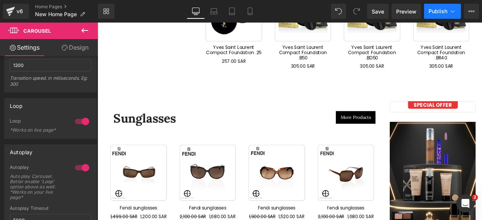
click at [439, 12] on span "Publish" at bounding box center [438, 11] width 19 height 6
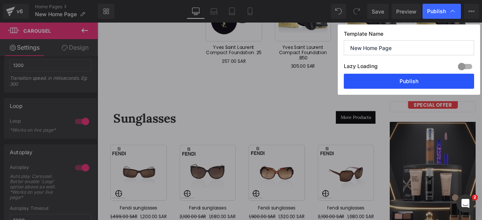
click at [396, 81] on button "Publish" at bounding box center [409, 81] width 130 height 15
